Goal: Task Accomplishment & Management: Complete application form

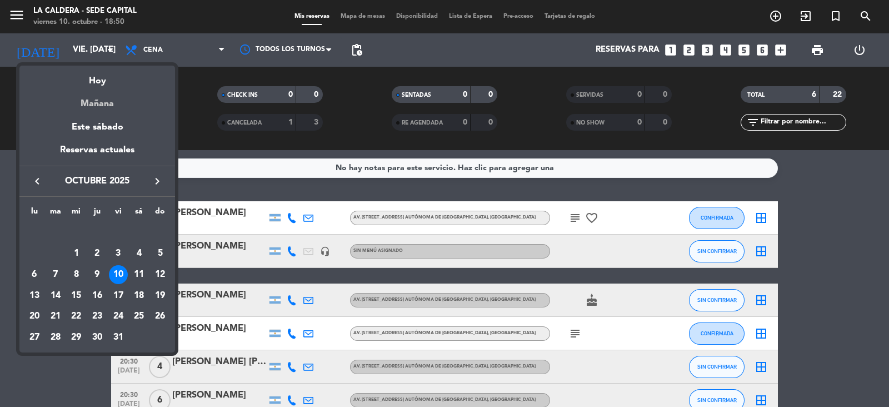
click at [94, 103] on div "Mañana" at bounding box center [97, 99] width 156 height 23
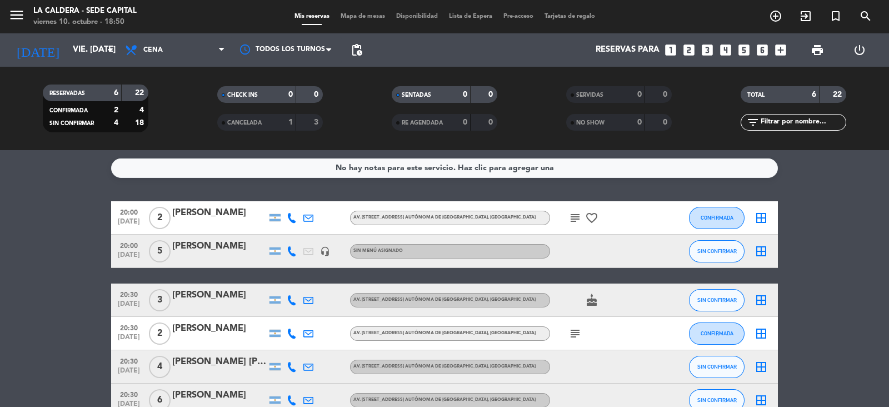
type input "sáb. [DATE]"
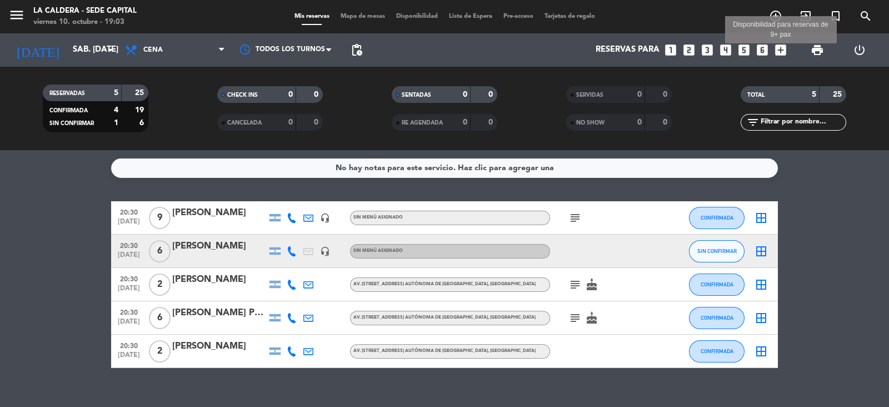
click at [781, 46] on icon "add_box" at bounding box center [781, 50] width 14 height 14
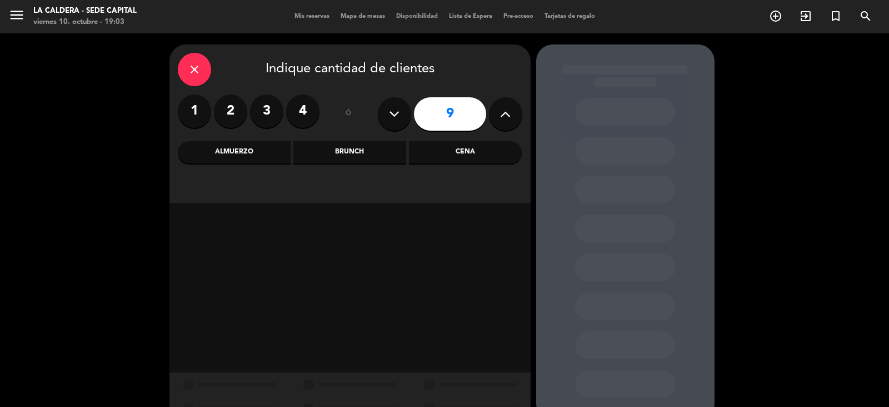
click at [436, 154] on div "Cena" at bounding box center [465, 152] width 113 height 22
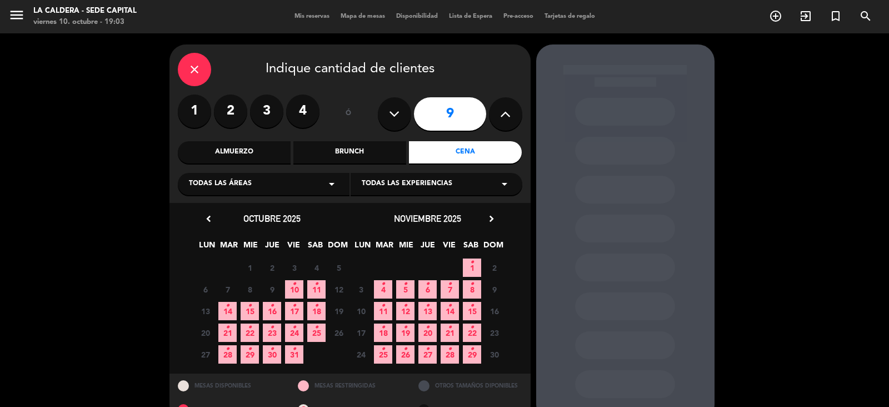
click at [312, 281] on span "11 •" at bounding box center [316, 289] width 18 height 18
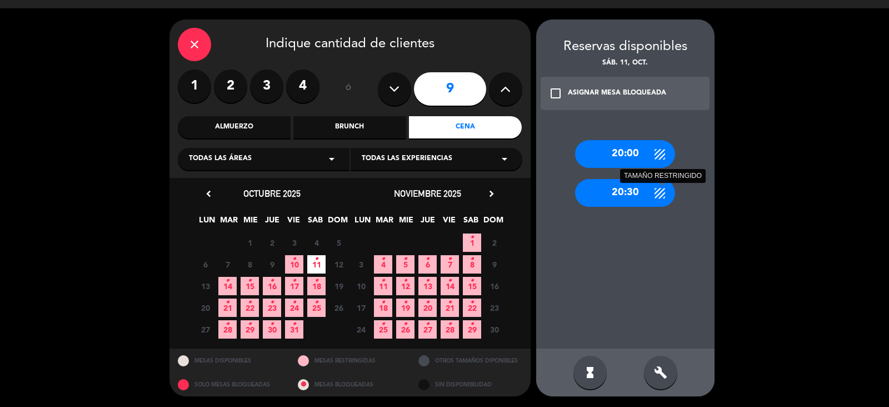
click at [659, 198] on icon at bounding box center [660, 193] width 14 height 14
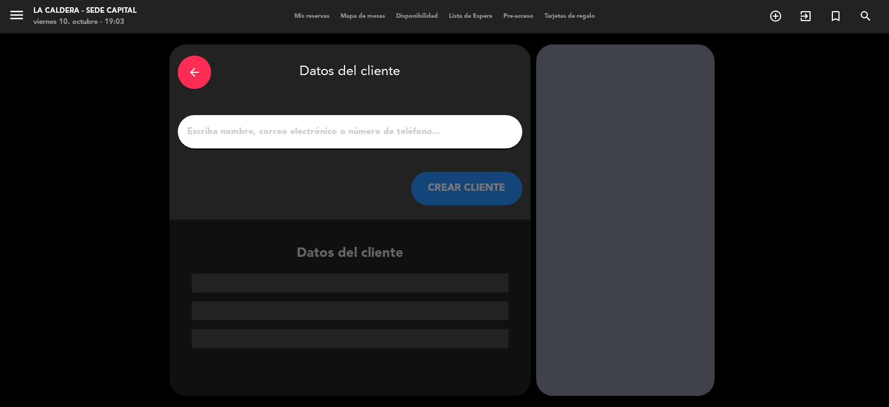
scroll to position [0, 0]
click at [390, 121] on div at bounding box center [350, 131] width 345 height 33
click at [375, 148] on div "arrow_back Datos del cliente CREAR CLIENTE" at bounding box center [349, 131] width 361 height 175
click at [383, 127] on input "1" at bounding box center [350, 132] width 328 height 16
click at [281, 128] on input "1" at bounding box center [350, 132] width 328 height 16
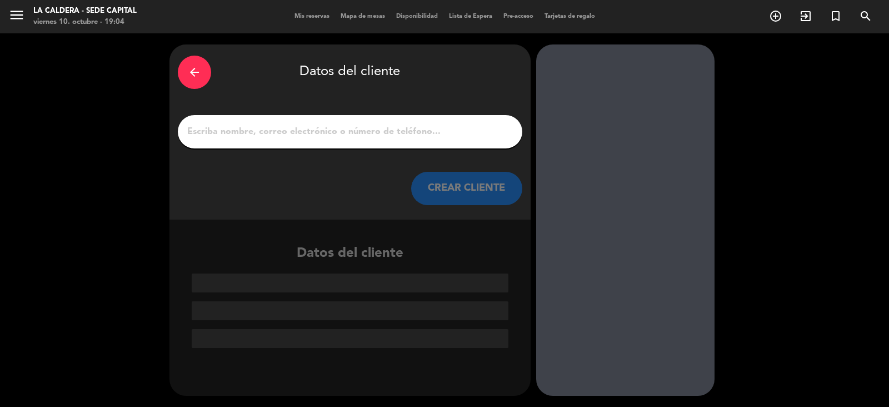
paste input "[PERSON_NAME]"
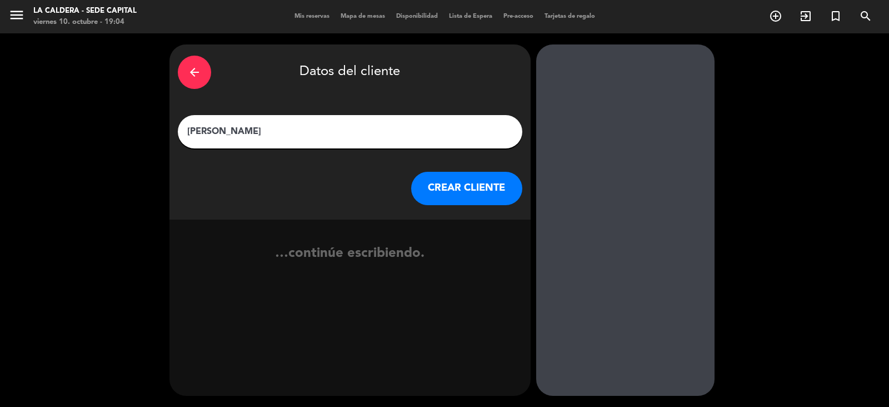
type input "[PERSON_NAME]"
click at [499, 185] on button "CREAR CLIENTE" at bounding box center [466, 188] width 111 height 33
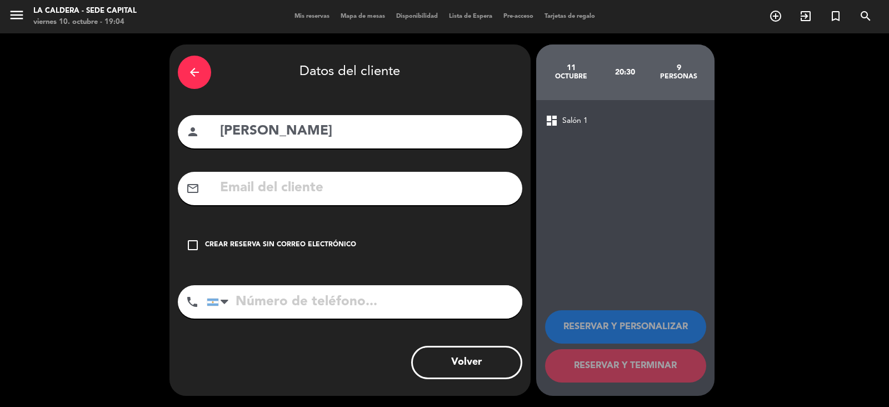
click at [268, 191] on input "text" at bounding box center [366, 188] width 295 height 23
paste input "[EMAIL_ADDRESS][DOMAIN_NAME]"
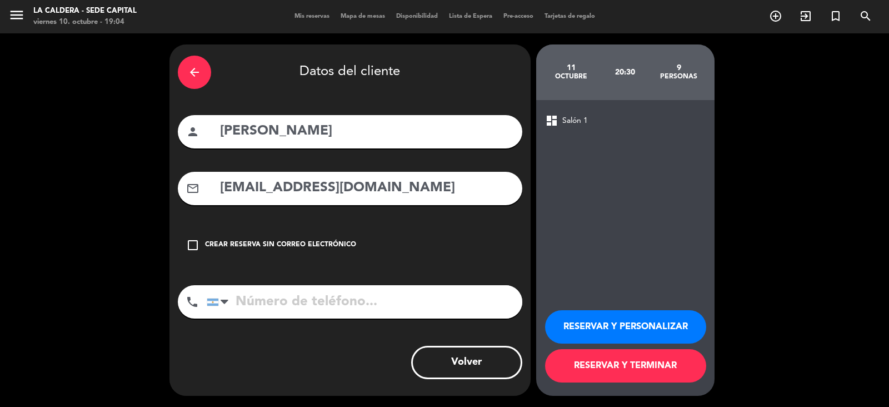
type input "[EMAIL_ADDRESS][DOMAIN_NAME]"
click at [372, 296] on input "tel" at bounding box center [365, 301] width 316 height 33
paste input "1150614062"
type input "1150614062"
click at [612, 320] on button "RESERVAR Y PERSONALIZAR" at bounding box center [625, 326] width 161 height 33
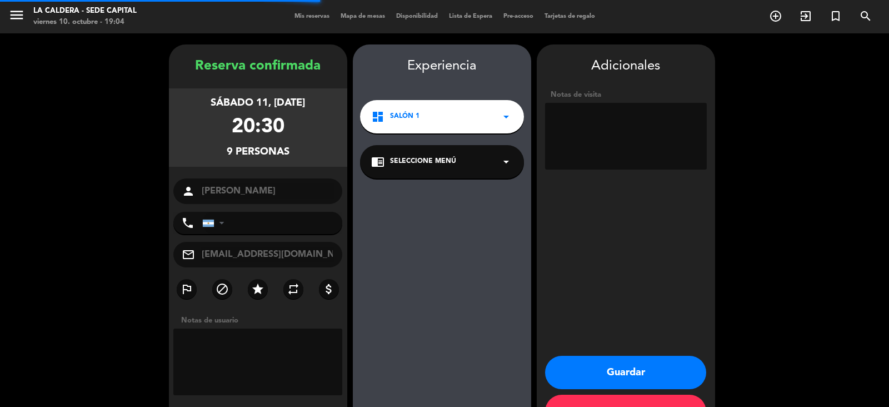
type input "[PHONE_NUMBER]"
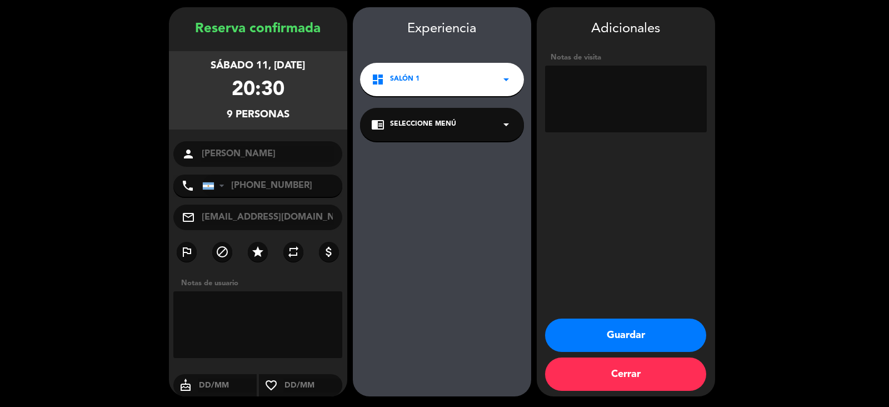
click at [613, 146] on div "Adicionales Notas de visita Guardar Cerrar" at bounding box center [626, 201] width 178 height 389
click at [627, 86] on textarea at bounding box center [626, 99] width 162 height 67
type textarea "V"
type textarea "VIENEN A LAS 21:00 HRS / SEÑA $13.500"
click at [559, 308] on div "Adicionales Notas de visita Guardar Cerrar" at bounding box center [626, 201] width 178 height 389
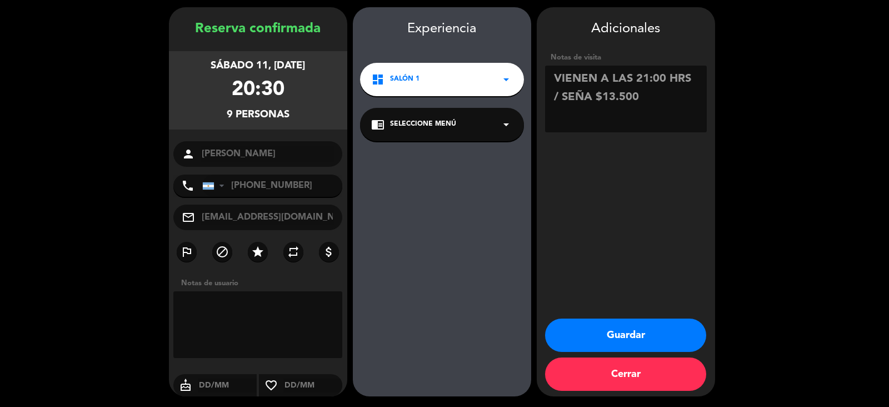
click at [567, 328] on button "Guardar" at bounding box center [625, 334] width 161 height 33
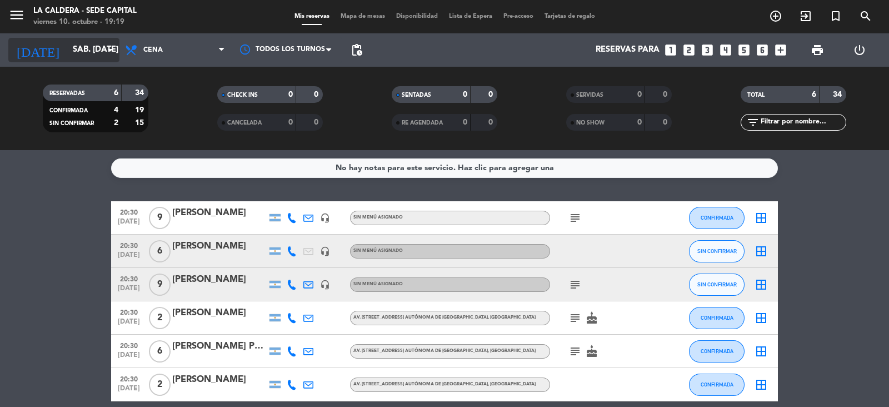
click at [100, 46] on input "sáb. [DATE]" at bounding box center [120, 49] width 107 height 21
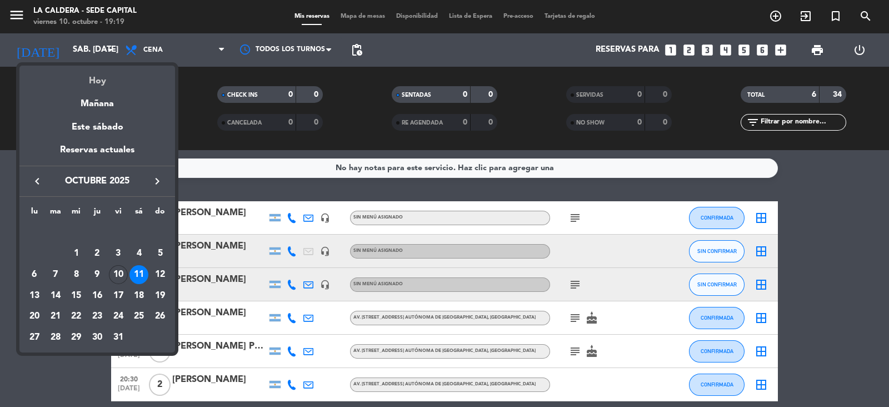
click at [115, 78] on div "Hoy" at bounding box center [97, 77] width 156 height 23
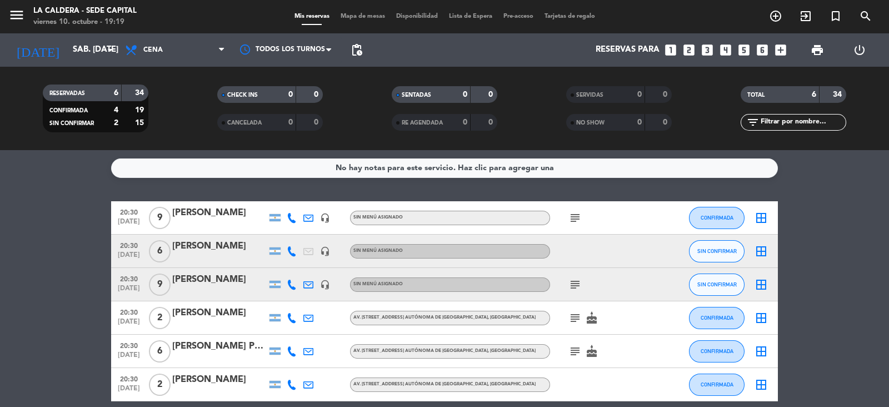
type input "vie. [DATE]"
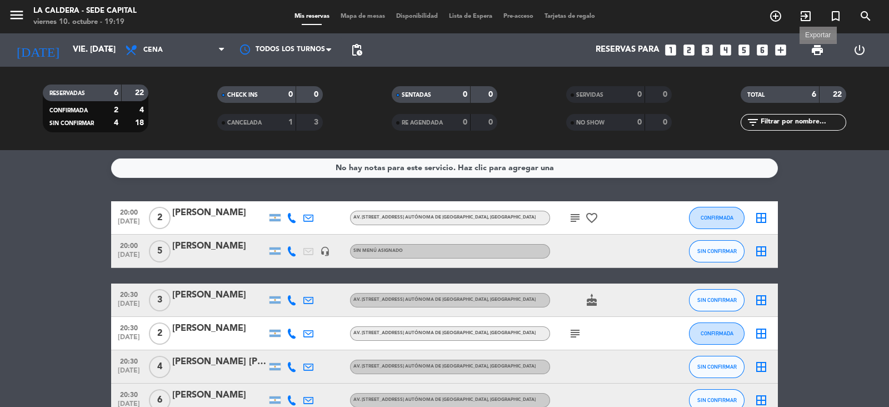
click at [819, 52] on span "print" at bounding box center [817, 49] width 13 height 13
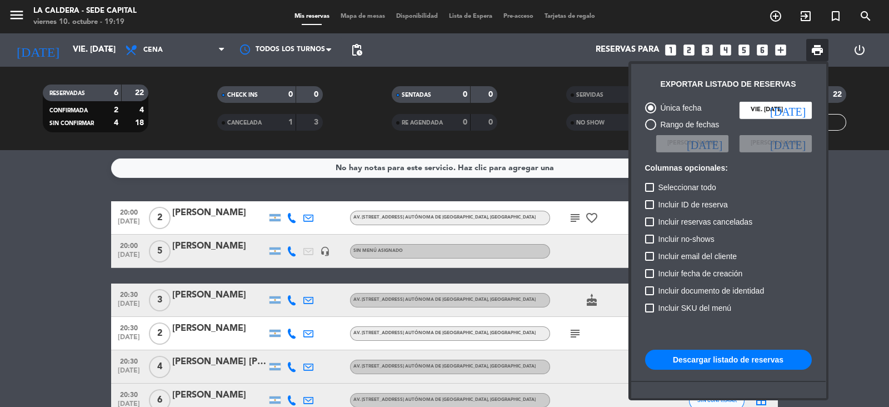
click at [727, 360] on button "Descargar listado de reservas" at bounding box center [728, 360] width 167 height 20
click at [812, 49] on span "print" at bounding box center [817, 49] width 13 height 13
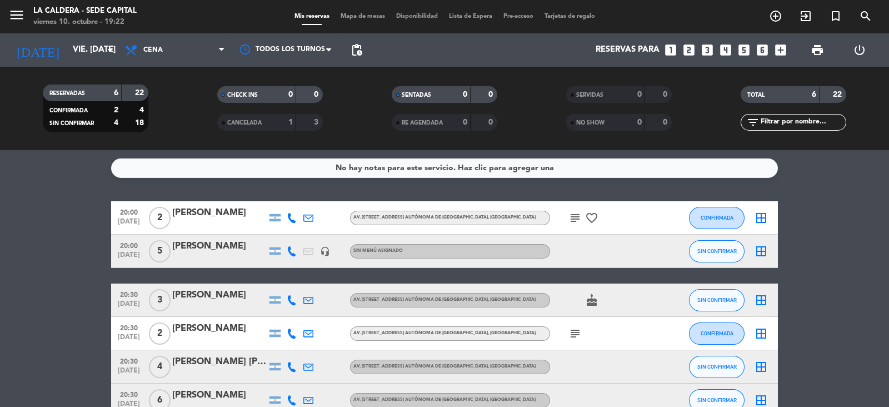
click at [574, 220] on icon "subject" at bounding box center [574, 217] width 13 height 13
click at [574, 334] on icon "subject" at bounding box center [574, 333] width 13 height 13
